Goal: Task Accomplishment & Management: Manage account settings

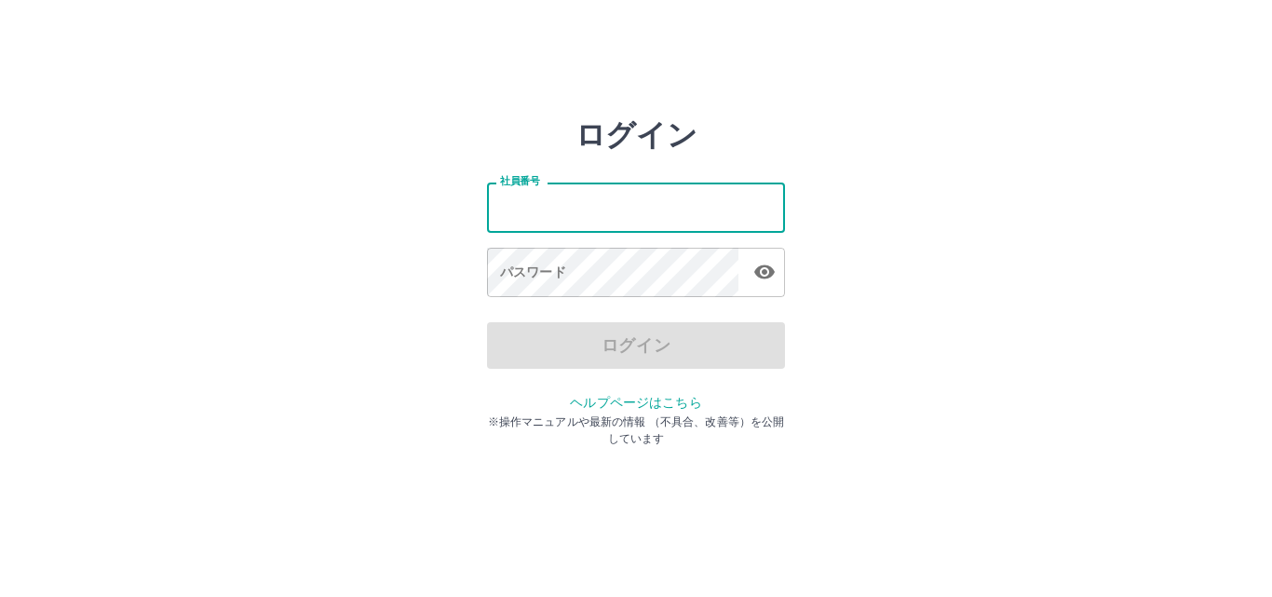
click at [575, 217] on input "社員番号" at bounding box center [636, 207] width 298 height 49
type input "*******"
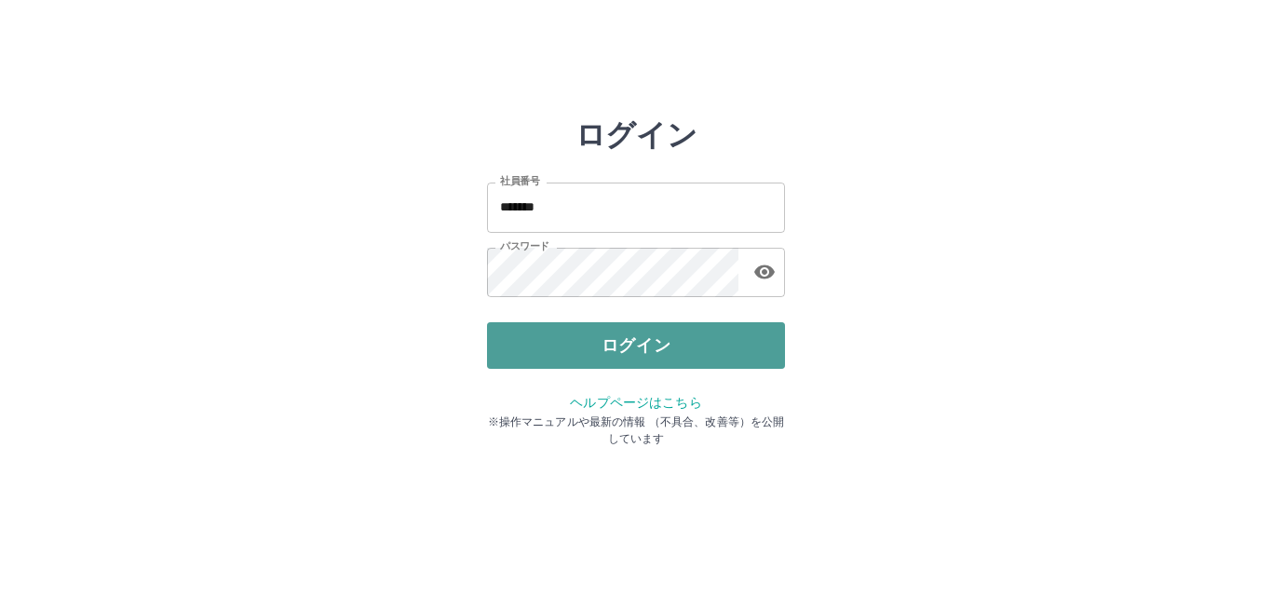
click at [631, 341] on button "ログイン" at bounding box center [636, 345] width 298 height 47
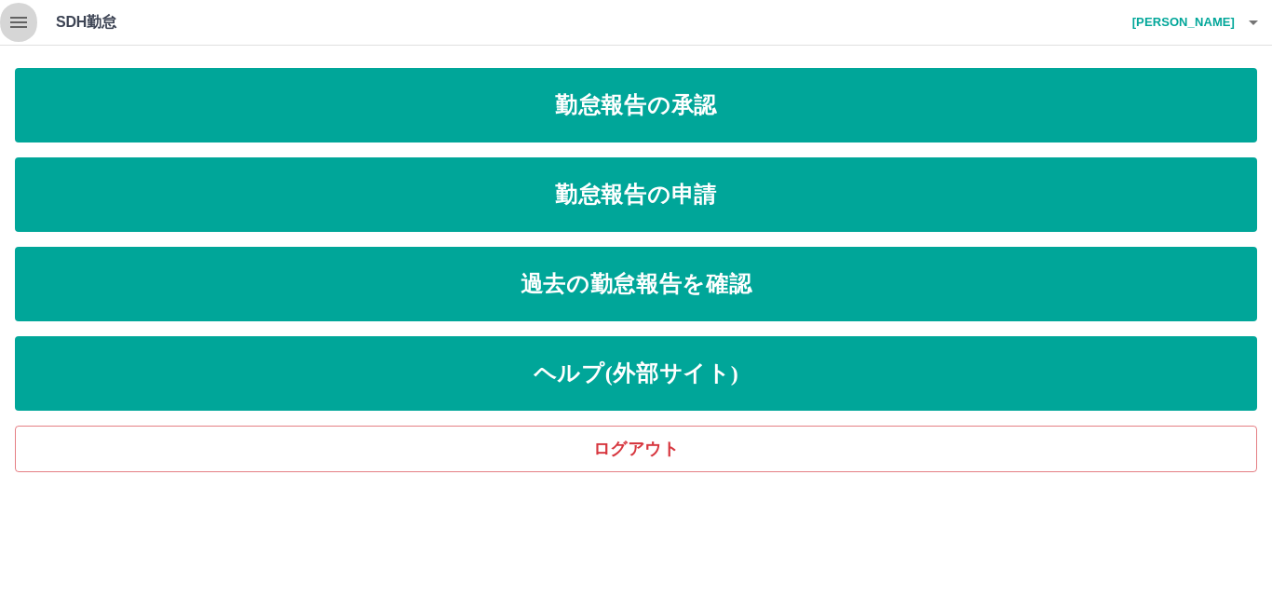
click at [14, 24] on icon "button" at bounding box center [18, 22] width 22 height 22
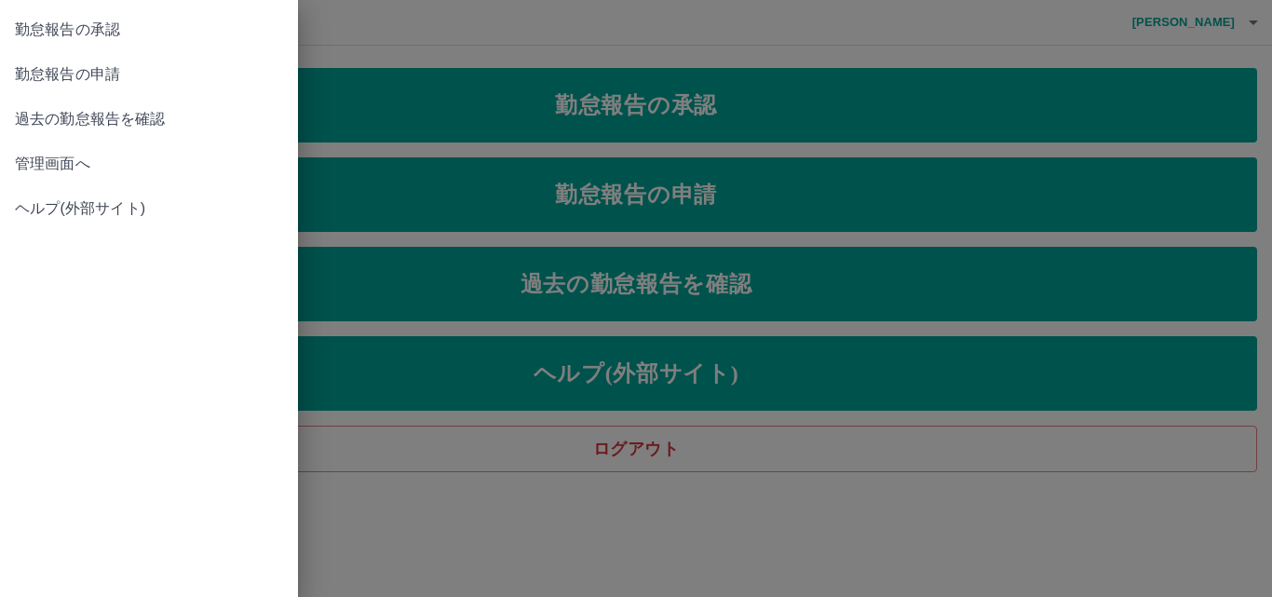
click at [87, 167] on span "管理画面へ" at bounding box center [149, 164] width 268 height 22
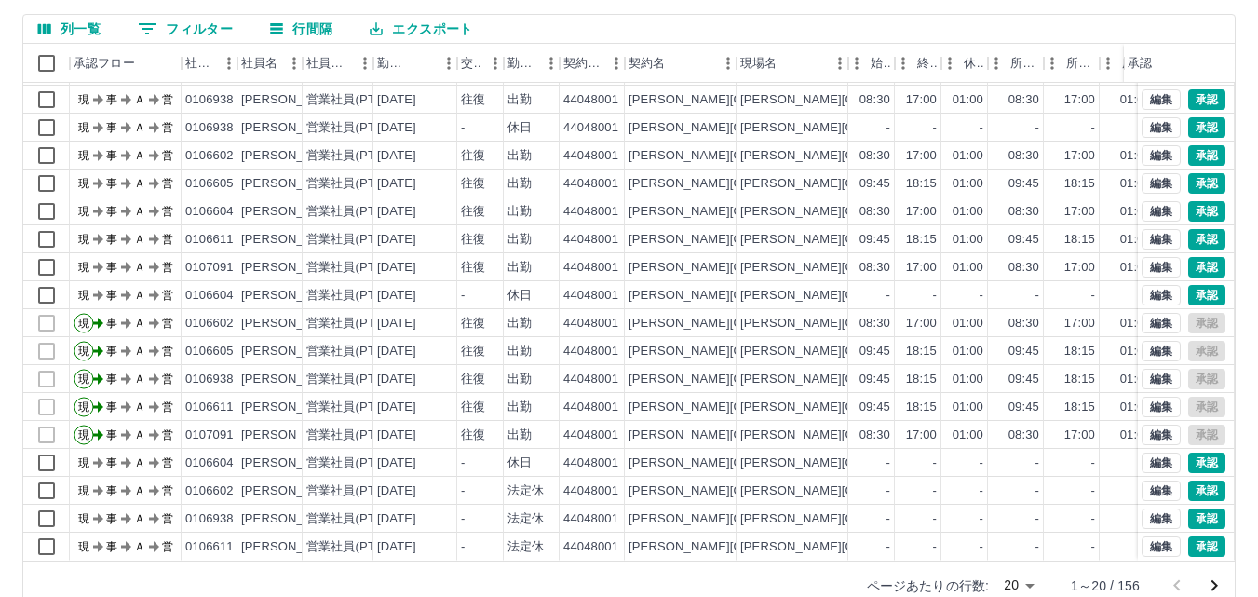
scroll to position [186, 0]
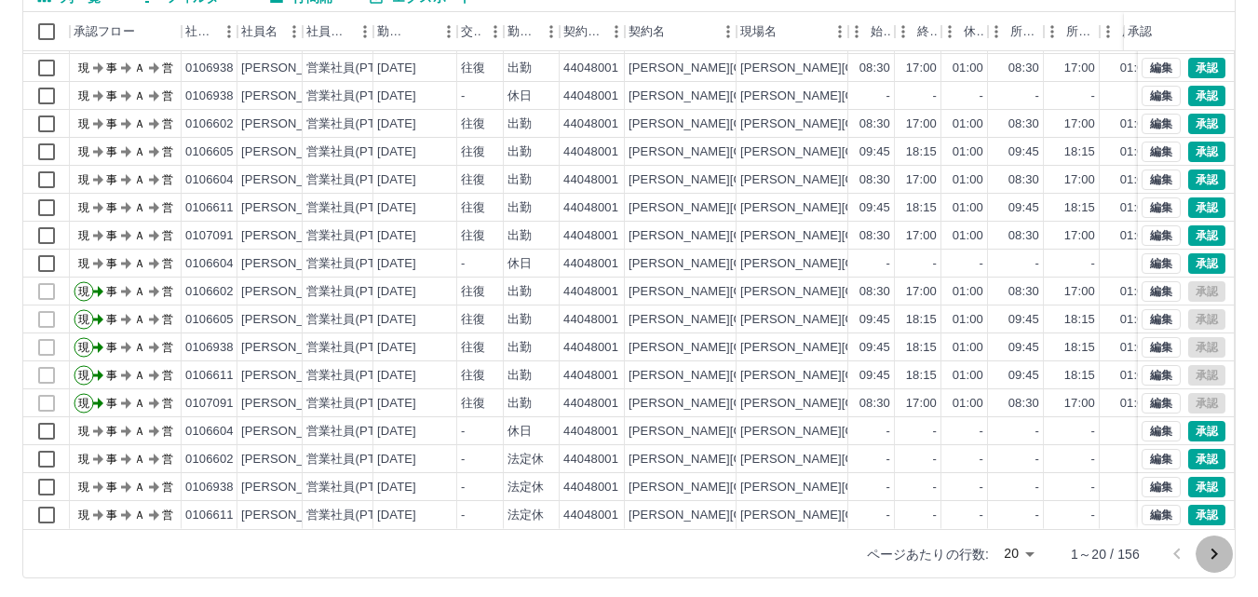
click at [1214, 554] on icon "次のページへ" at bounding box center [1214, 554] width 22 height 22
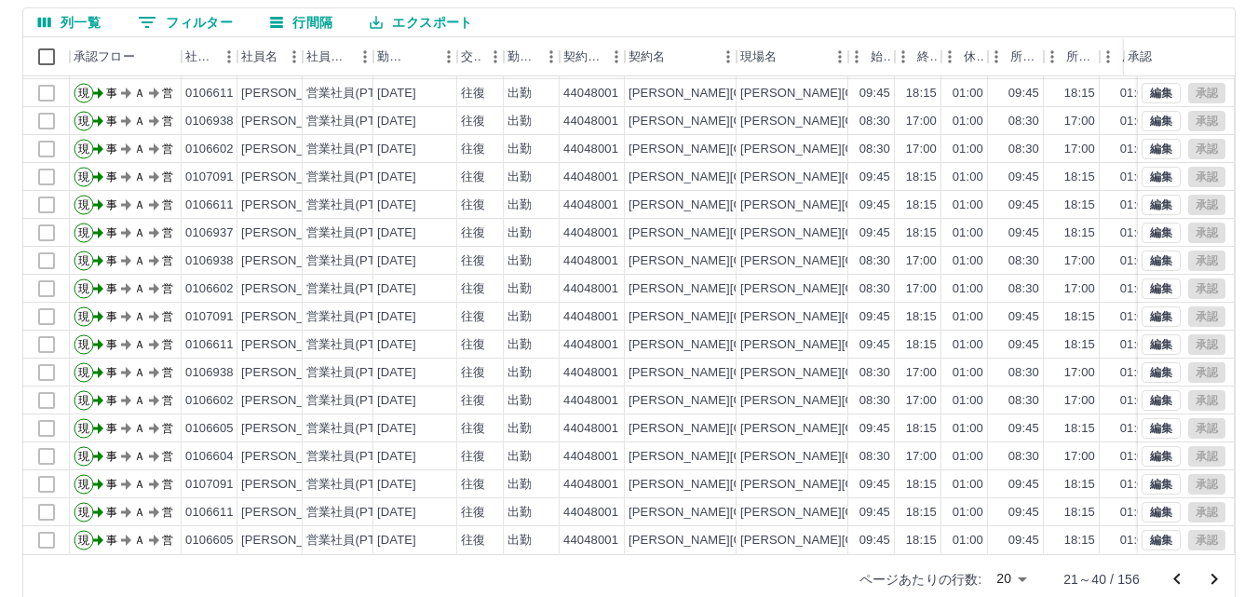
scroll to position [190, 0]
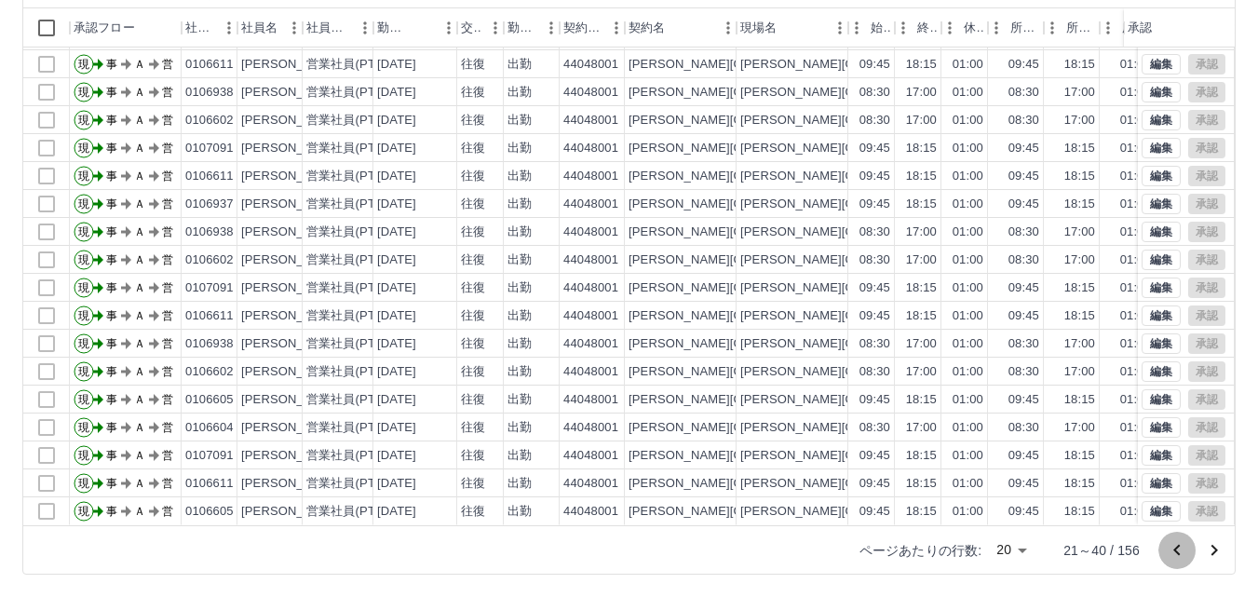
click at [1173, 552] on icon "前のページへ" at bounding box center [1177, 550] width 22 height 22
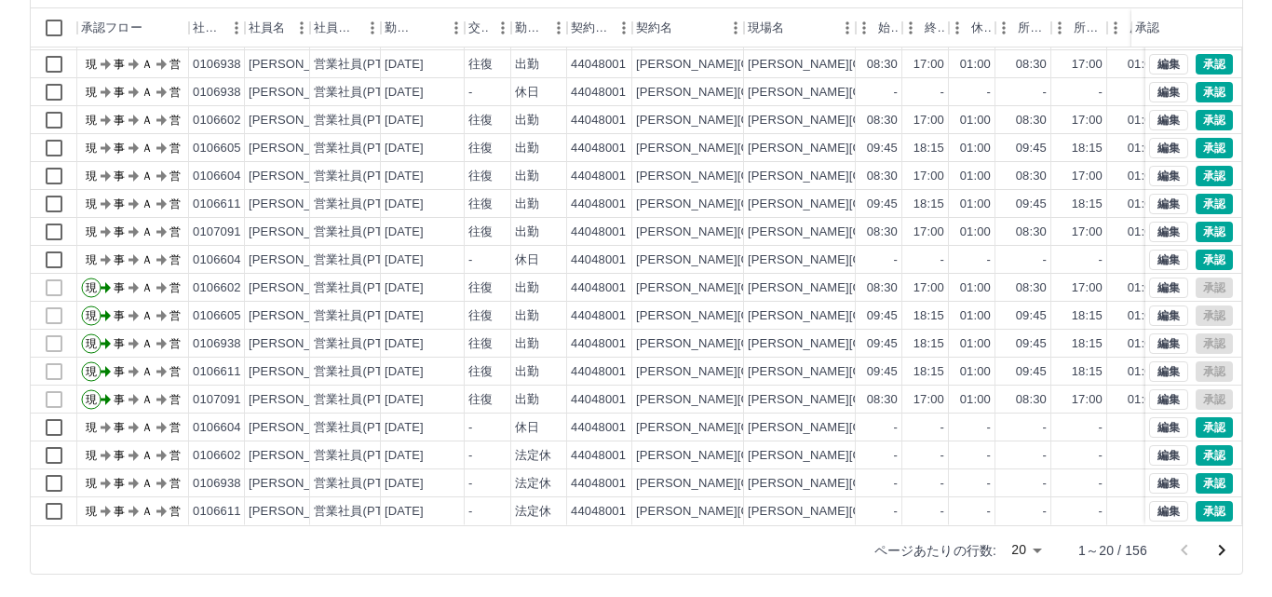
scroll to position [95, 0]
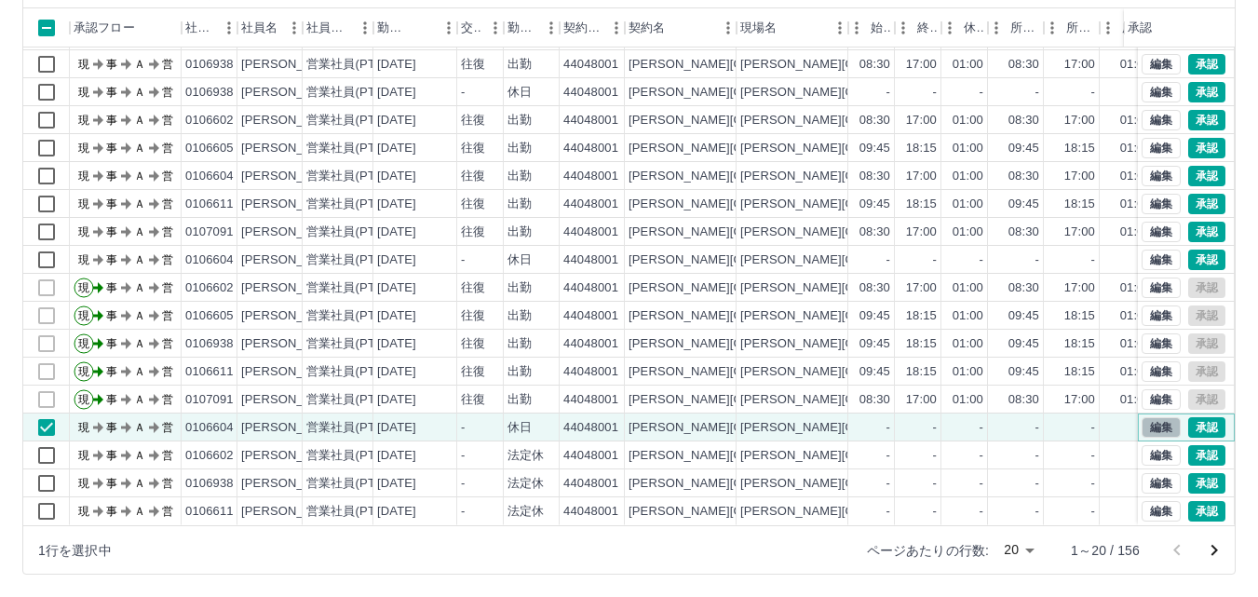
click at [1149, 417] on button "編集" at bounding box center [1161, 427] width 39 height 20
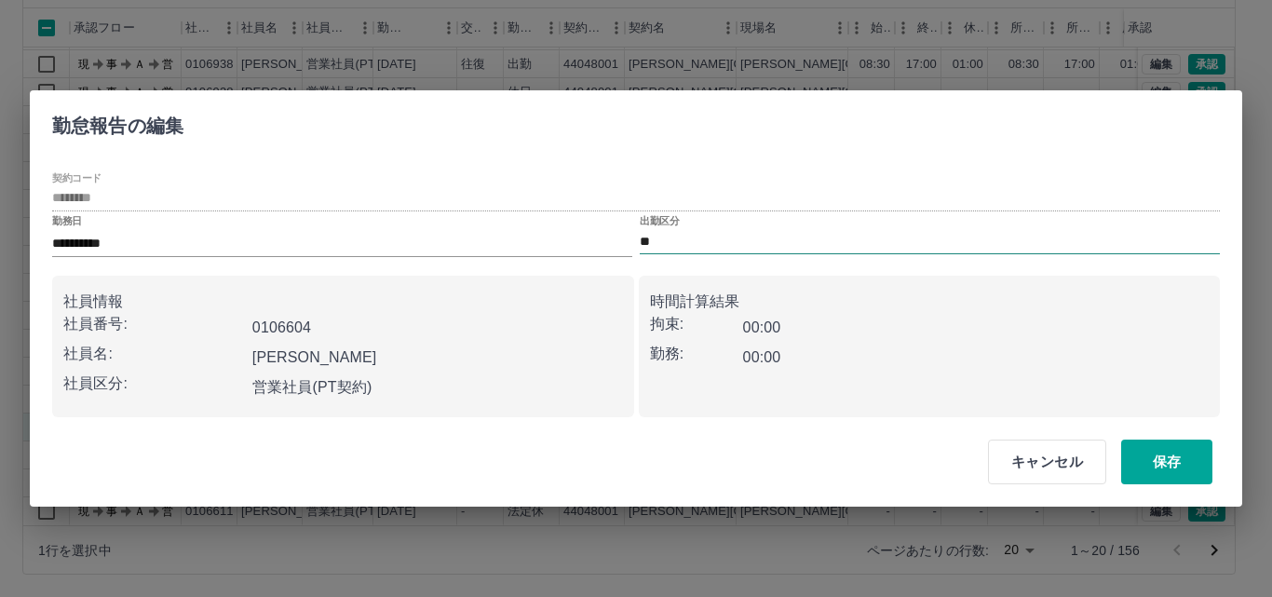
click at [684, 240] on input "**" at bounding box center [930, 241] width 580 height 23
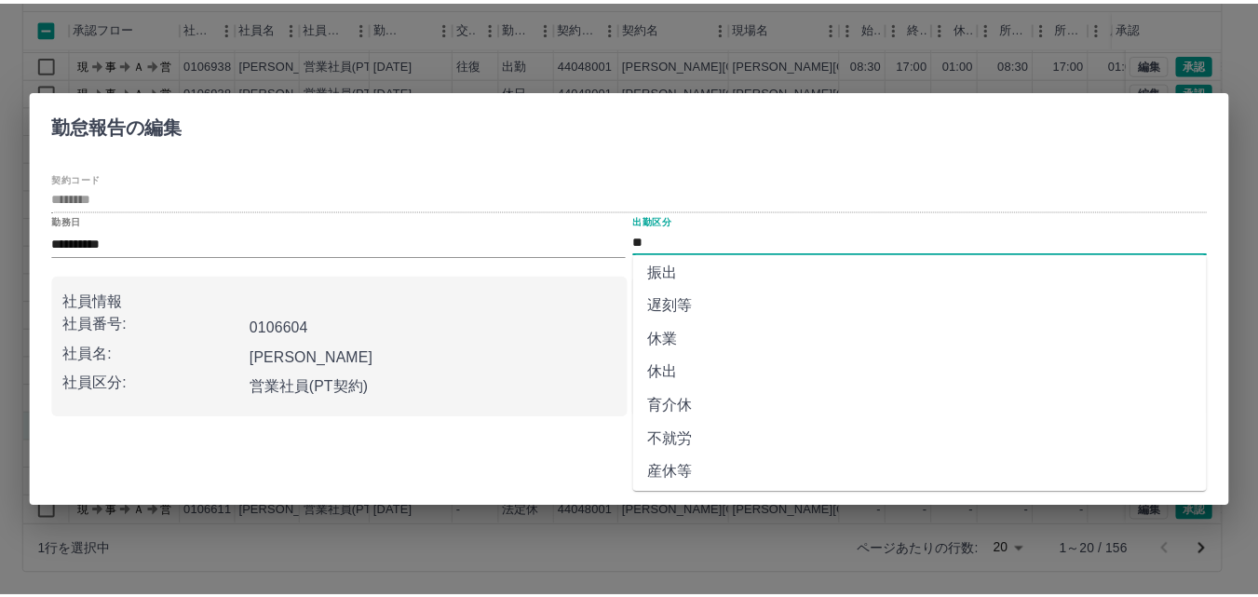
scroll to position [380, 0]
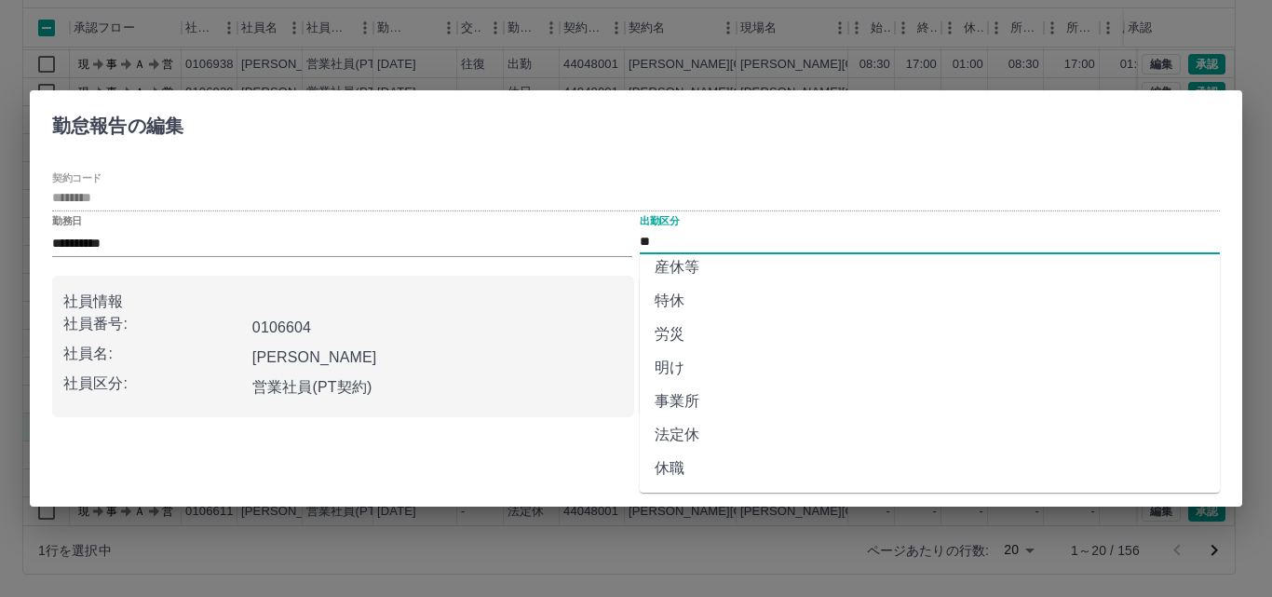
click at [736, 429] on li "法定休" at bounding box center [930, 435] width 580 height 34
type input "***"
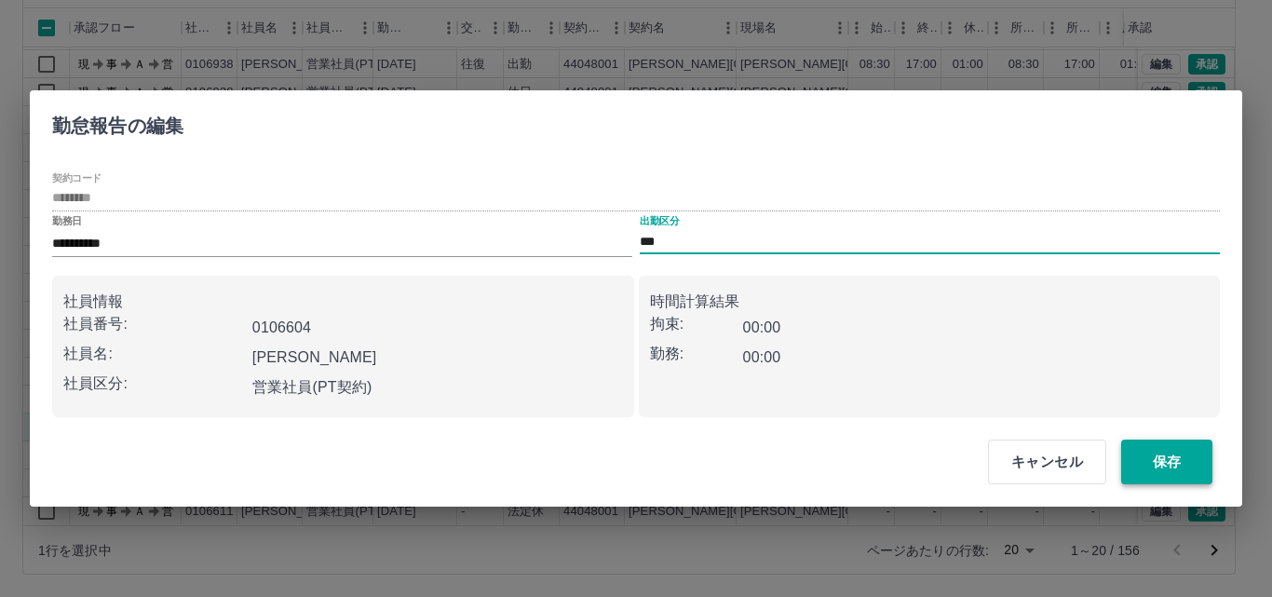
click at [1199, 456] on button "保存" at bounding box center [1167, 462] width 91 height 45
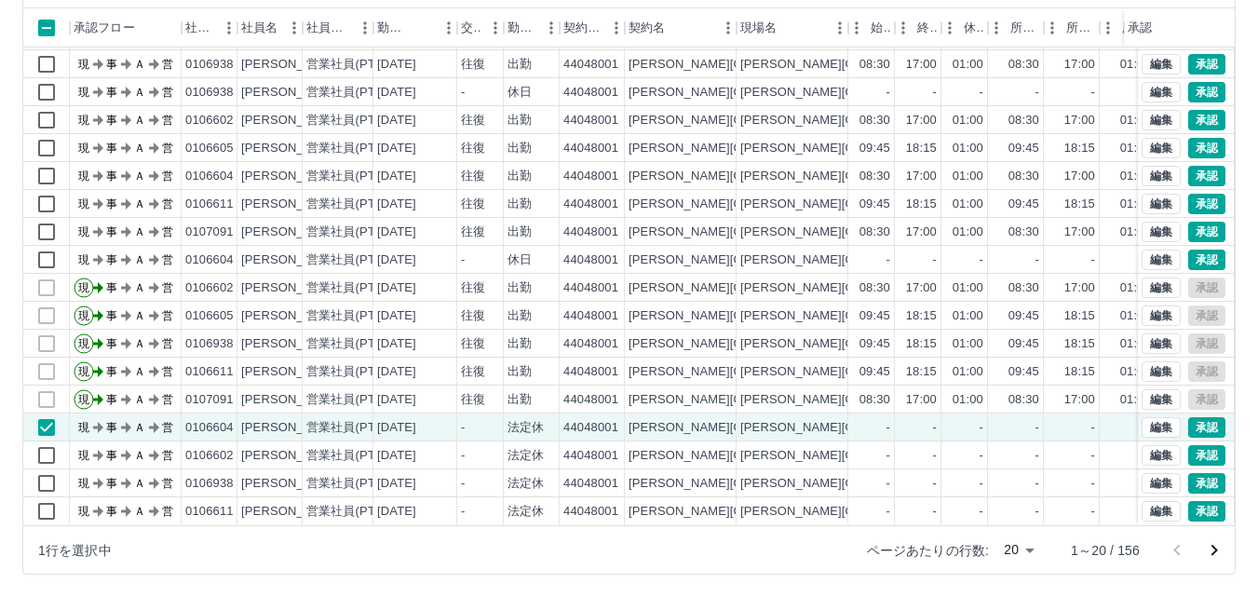
click at [1217, 550] on icon "次のページへ" at bounding box center [1215, 550] width 7 height 11
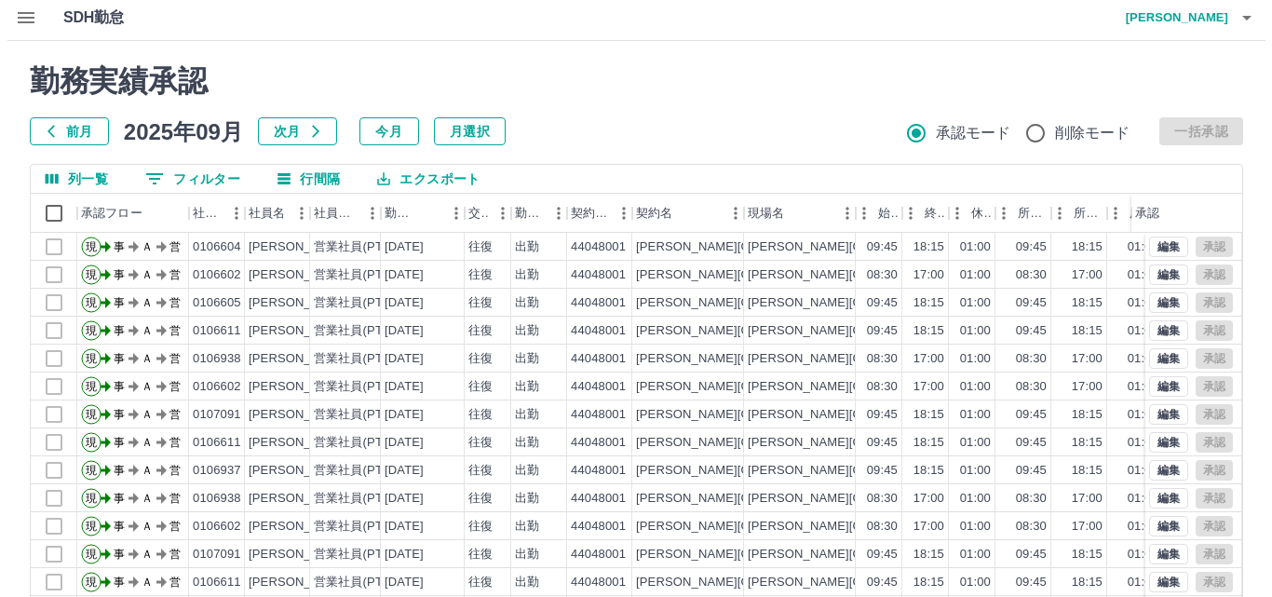
scroll to position [0, 0]
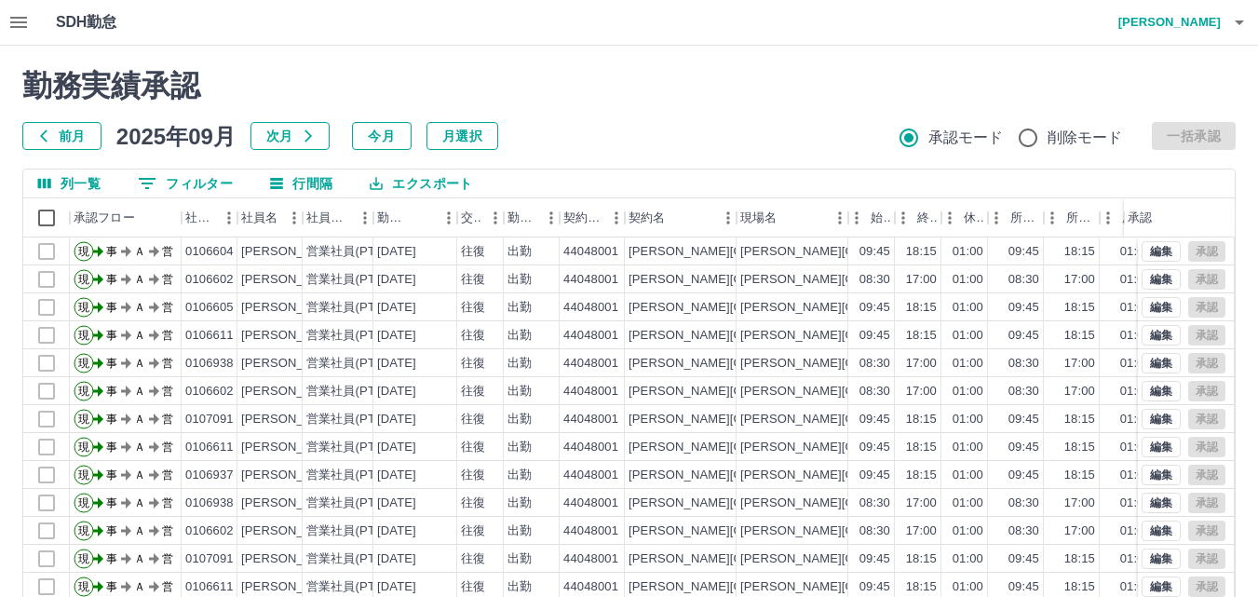
click at [1236, 29] on icon "button" at bounding box center [1240, 22] width 22 height 22
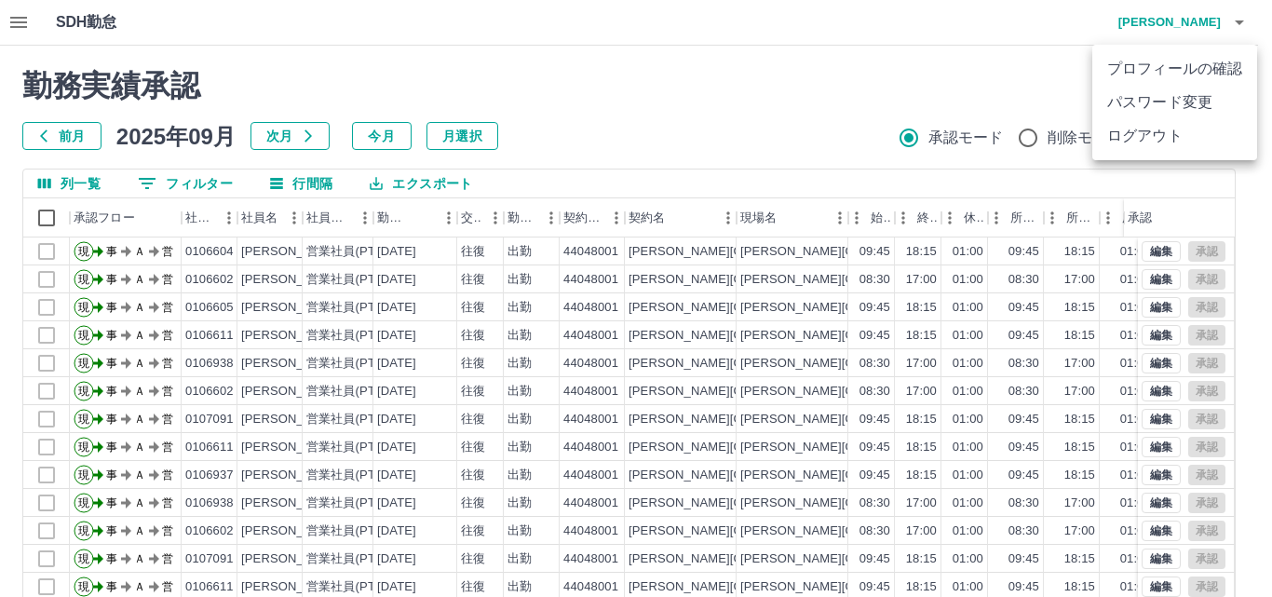
click at [1185, 135] on li "ログアウト" at bounding box center [1175, 136] width 165 height 34
